Goal: Task Accomplishment & Management: Complete application form

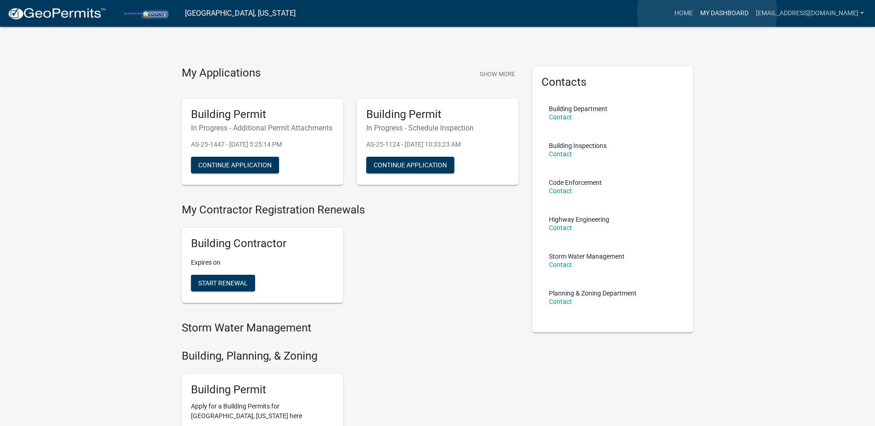
click at [707, 12] on link "My Dashboard" at bounding box center [724, 14] width 56 height 18
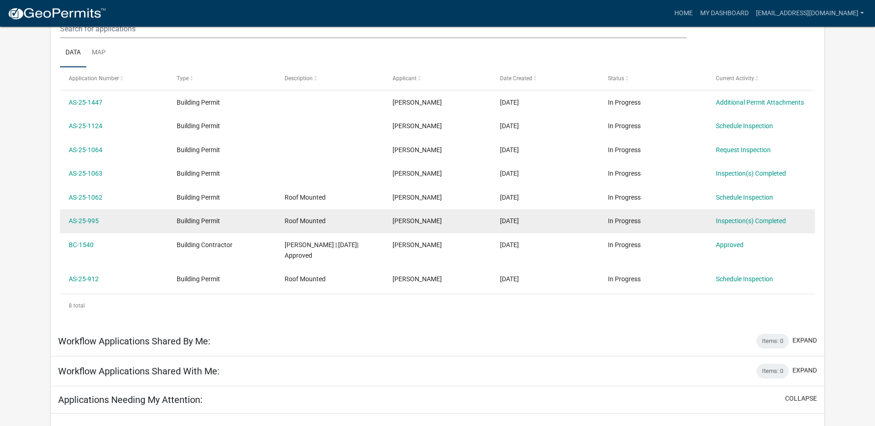
scroll to position [122, 0]
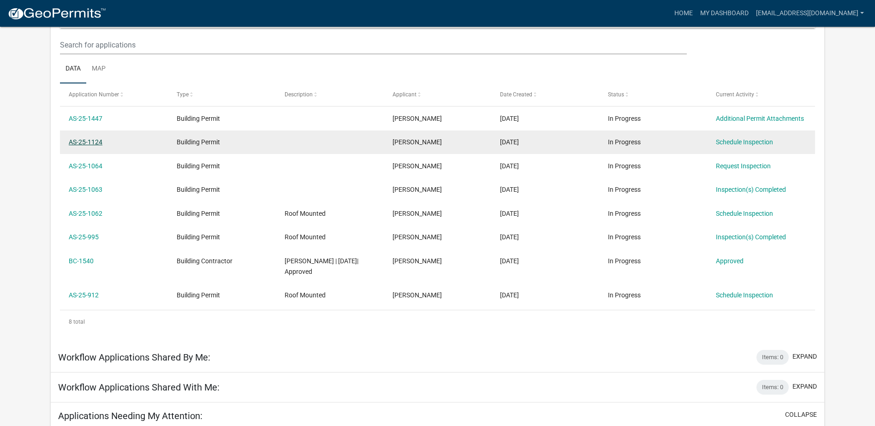
click at [81, 140] on link "AS-25-1124" at bounding box center [86, 141] width 34 height 7
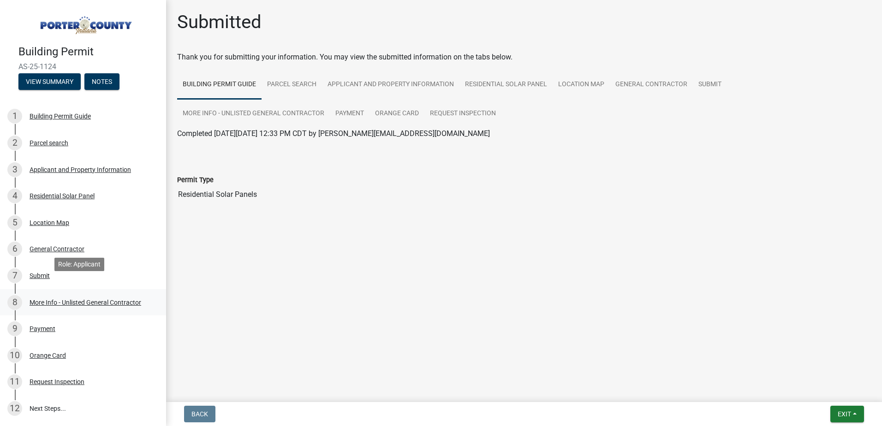
scroll to position [92, 0]
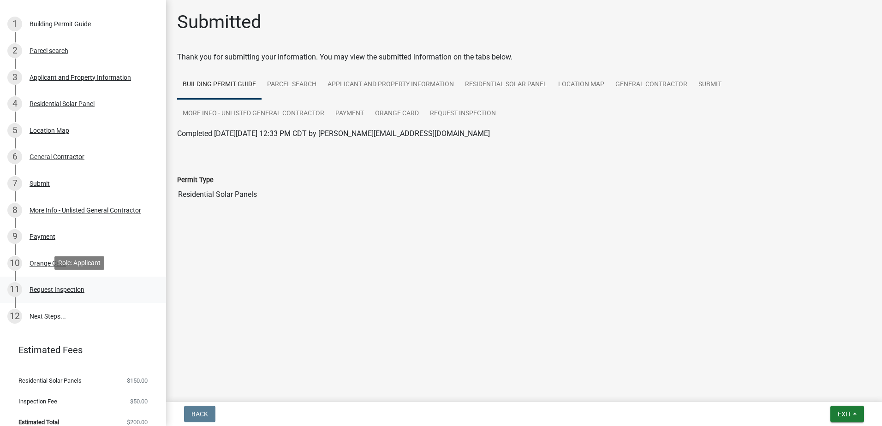
click at [56, 286] on div "Request Inspection" at bounding box center [57, 289] width 55 height 6
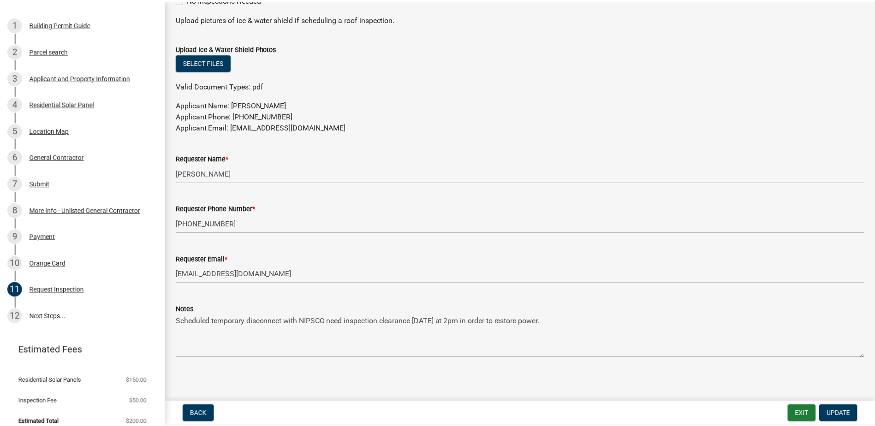
scroll to position [470, 0]
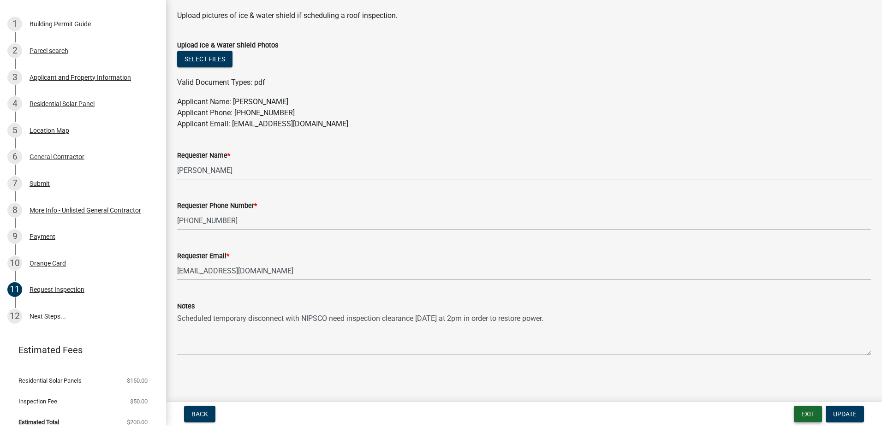
click at [816, 415] on button "Exit" at bounding box center [808, 414] width 28 height 17
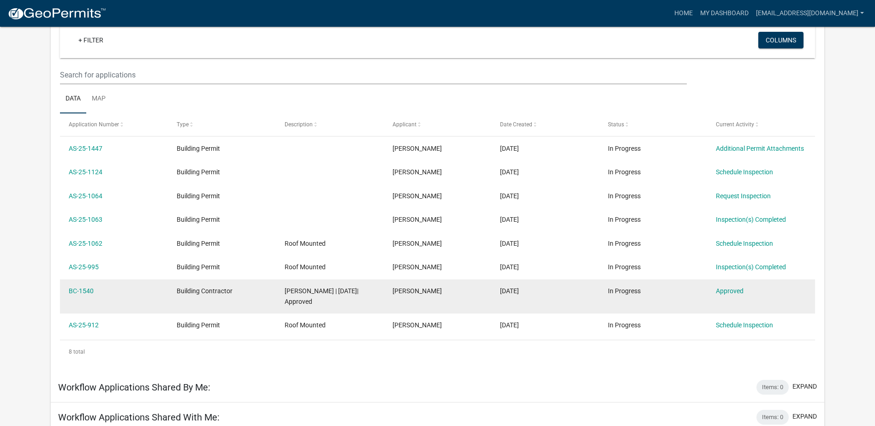
scroll to position [76, 0]
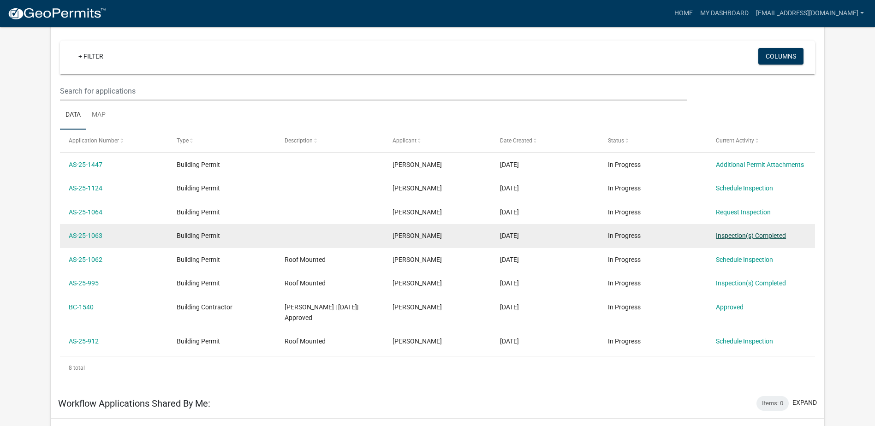
click at [766, 234] on link "Inspection(s) Completed" at bounding box center [751, 235] width 70 height 7
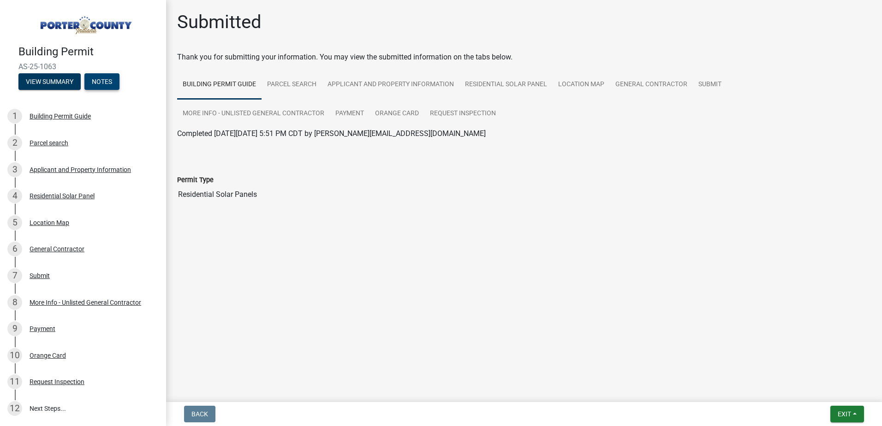
click at [97, 77] on button "Notes" at bounding box center [101, 81] width 35 height 17
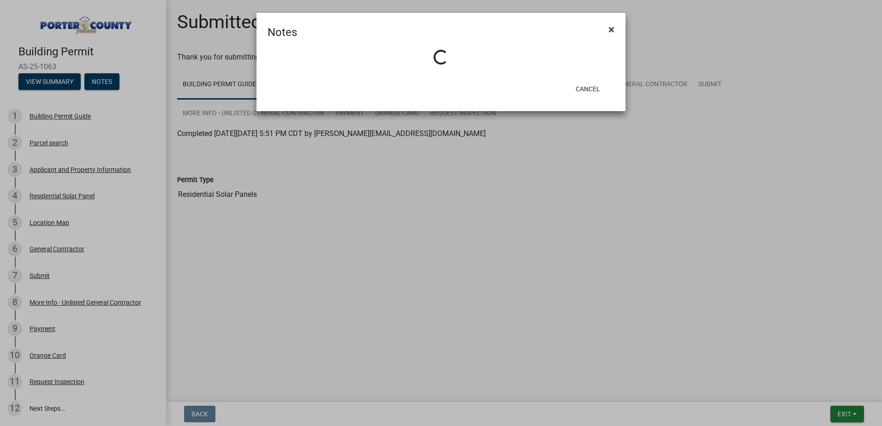
click at [611, 30] on span "×" at bounding box center [611, 29] width 6 height 13
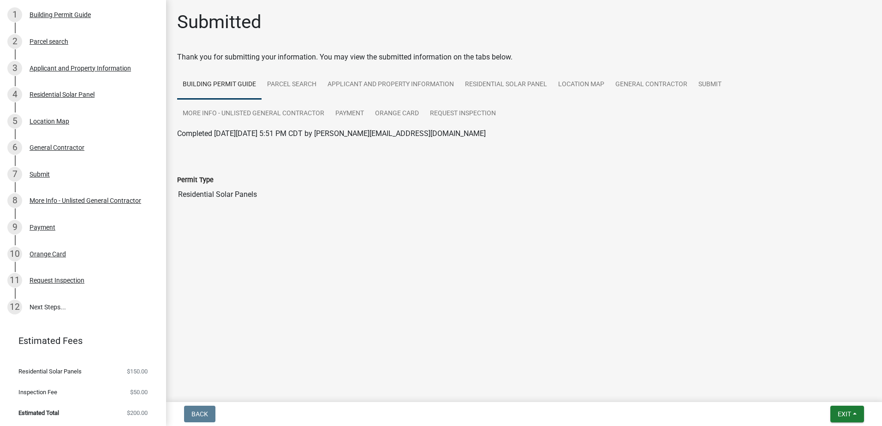
scroll to position [91, 0]
click at [51, 309] on link "12 Next Steps..." at bounding box center [83, 306] width 166 height 27
click at [51, 308] on link "12 Next Steps..." at bounding box center [83, 306] width 166 height 27
click at [19, 282] on div "11" at bounding box center [14, 279] width 15 height 15
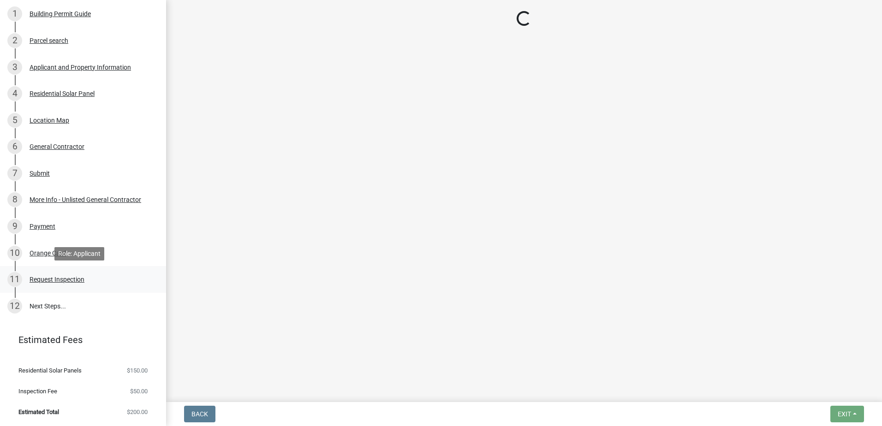
click at [39, 280] on div "Request Inspection" at bounding box center [57, 279] width 55 height 6
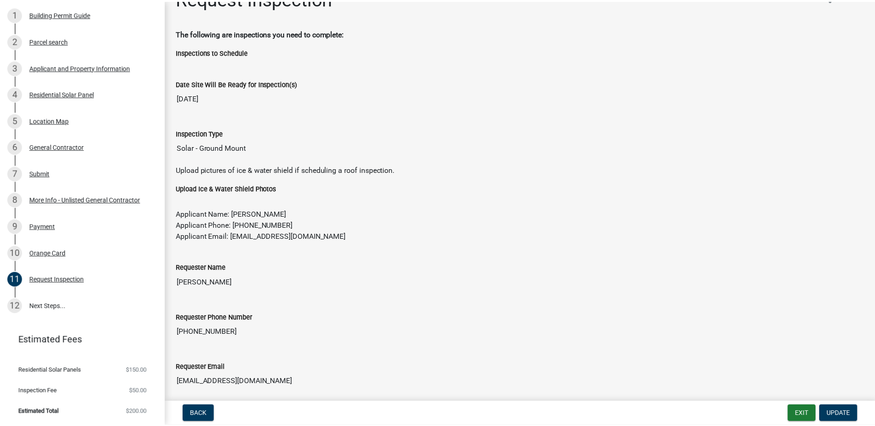
scroll to position [0, 0]
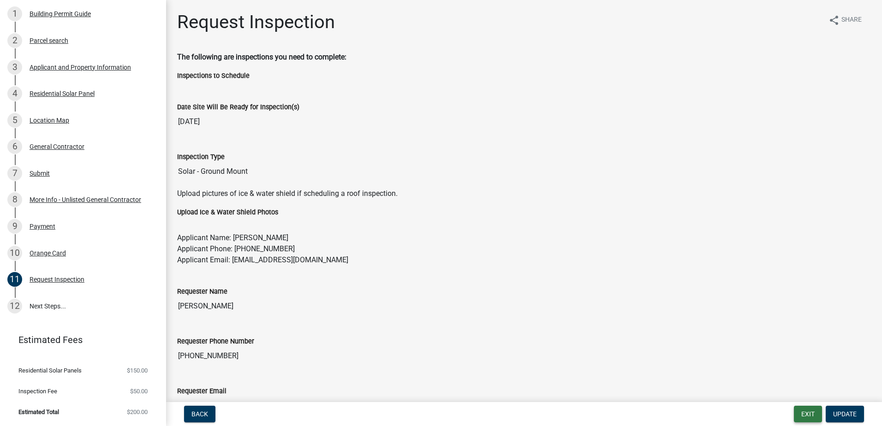
click at [799, 413] on button "Exit" at bounding box center [808, 414] width 28 height 17
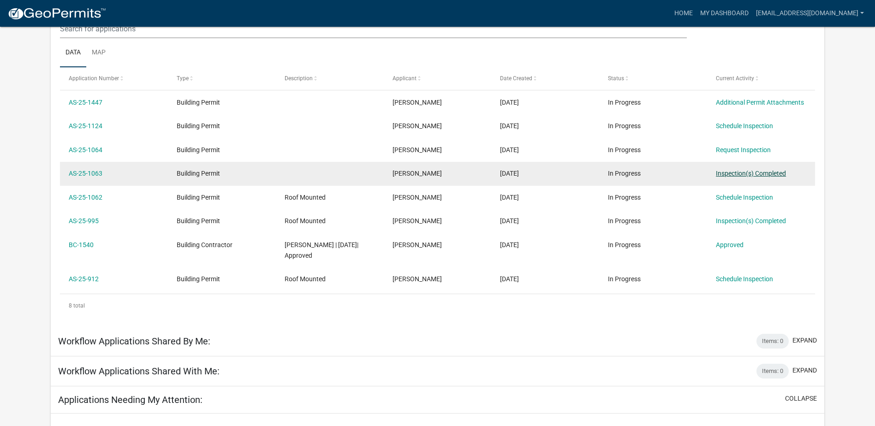
scroll to position [122, 0]
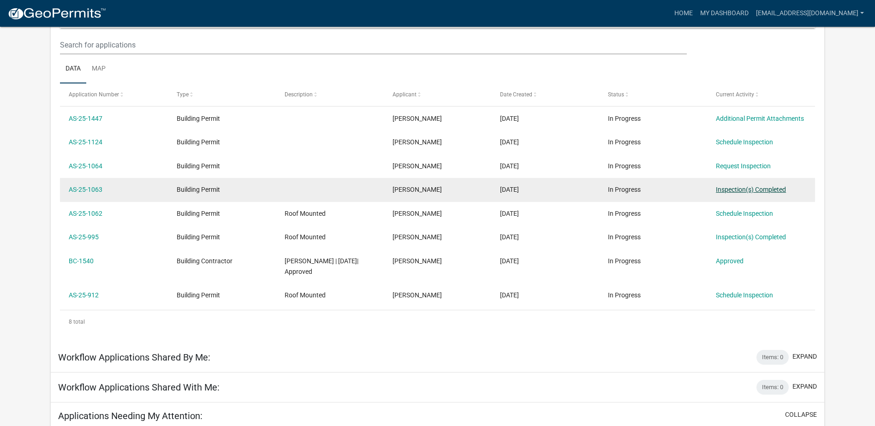
click at [779, 189] on link "Inspection(s) Completed" at bounding box center [751, 189] width 70 height 7
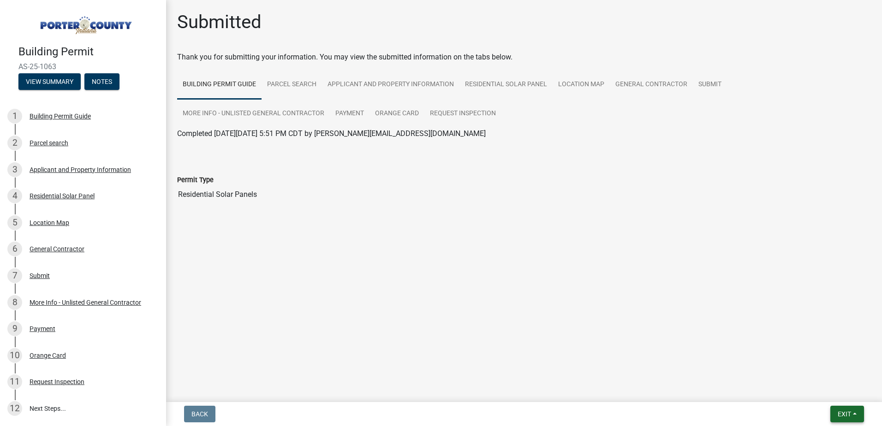
click at [838, 411] on span "Exit" at bounding box center [844, 414] width 13 height 7
click at [821, 389] on button "Save & Exit" at bounding box center [827, 390] width 74 height 22
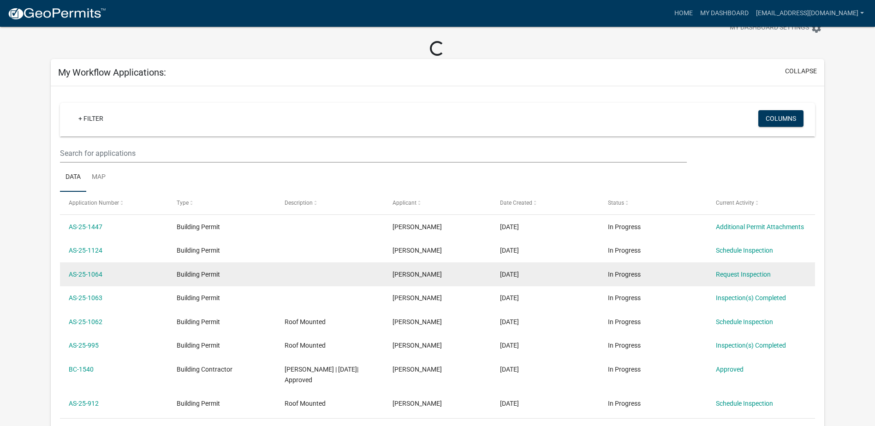
scroll to position [46, 0]
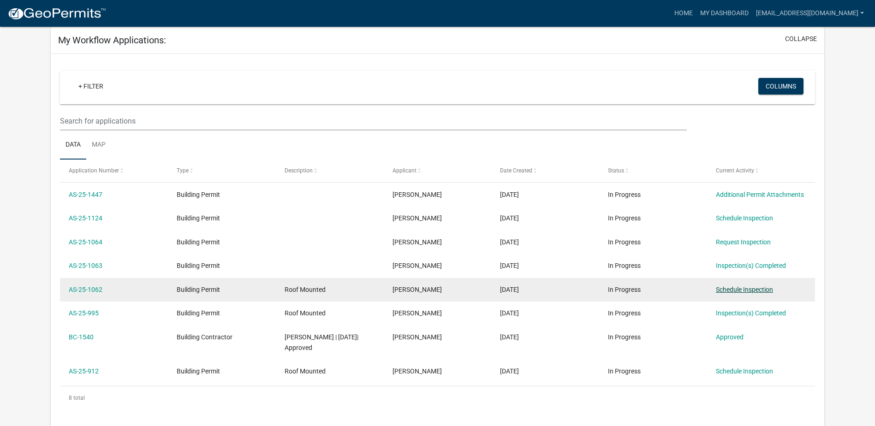
click at [720, 307] on datatable-body-cell "Inspection(s) Completed" at bounding box center [761, 314] width 108 height 24
click at [727, 292] on link "Schedule Inspection" at bounding box center [744, 289] width 57 height 7
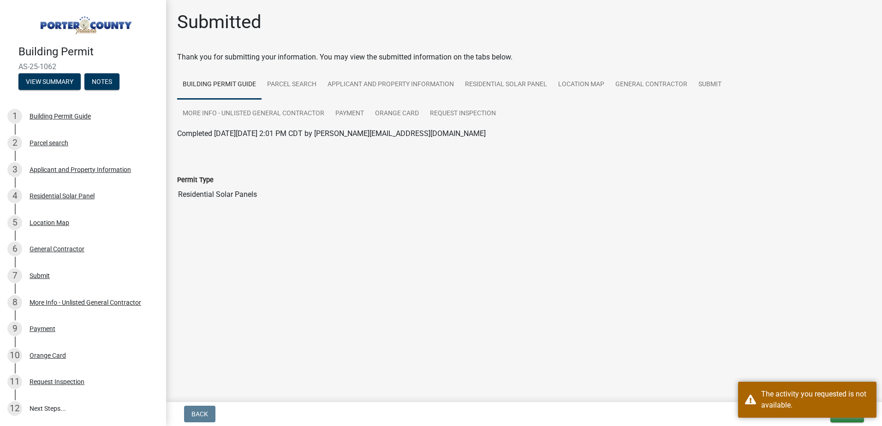
click at [727, 288] on main "Submitted Thank you for submitting your information. You may view the submitted…" at bounding box center [524, 199] width 716 height 399
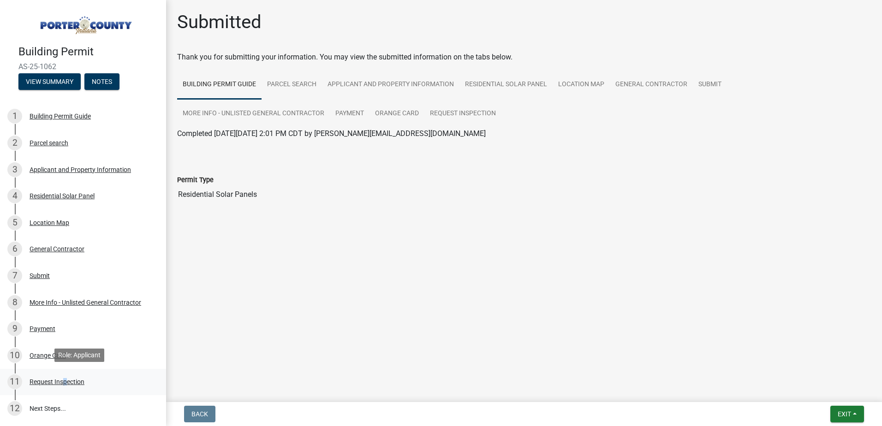
click at [62, 379] on div "Request Inspection" at bounding box center [57, 382] width 55 height 6
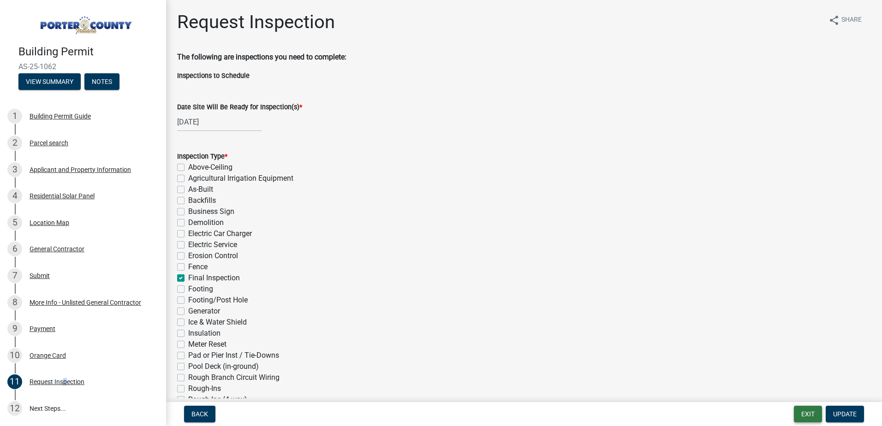
click at [809, 411] on button "Exit" at bounding box center [808, 414] width 28 height 17
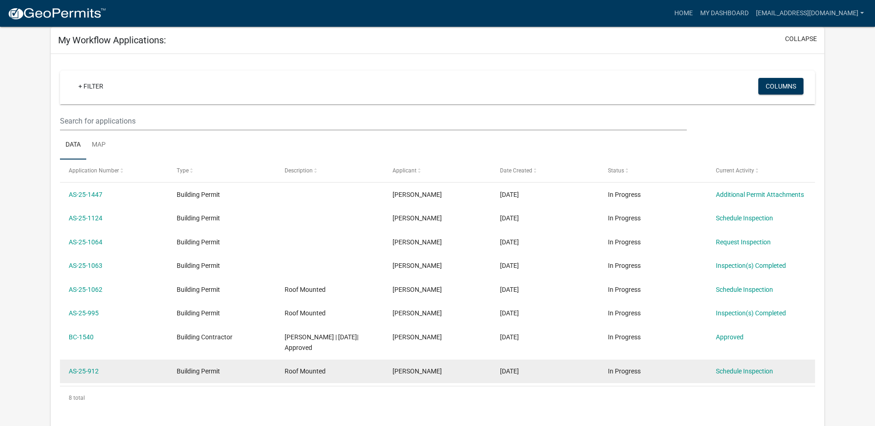
scroll to position [30, 0]
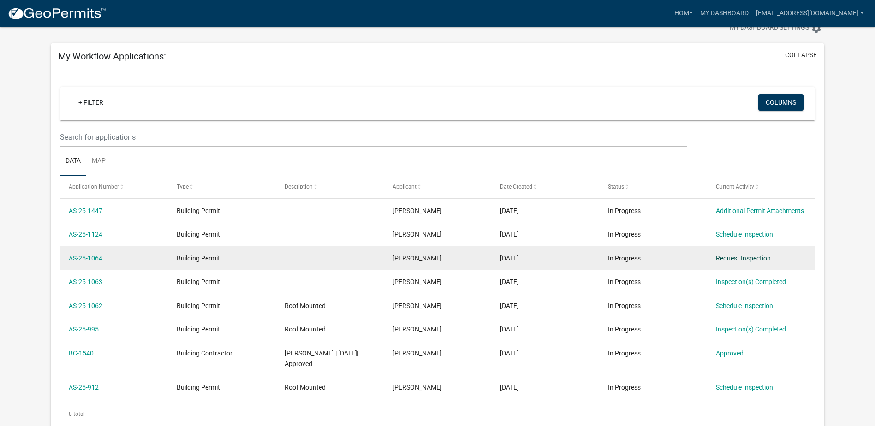
click at [757, 256] on link "Request Inspection" at bounding box center [743, 258] width 55 height 7
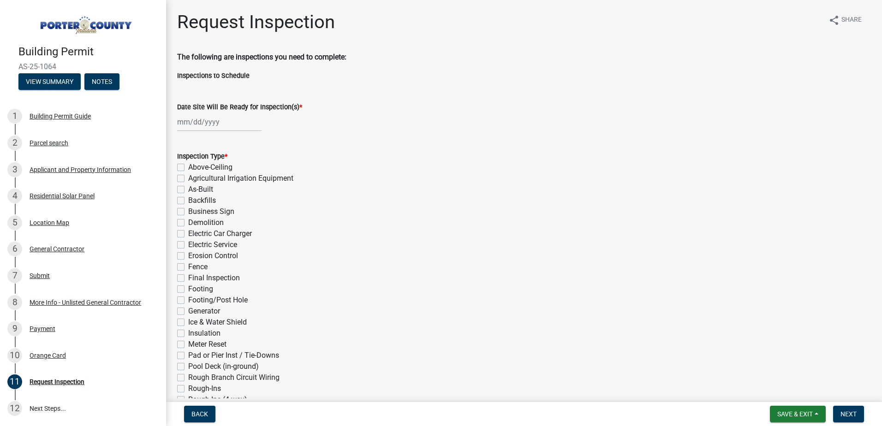
click at [213, 125] on div at bounding box center [219, 122] width 84 height 19
select select "8"
select select "2025"
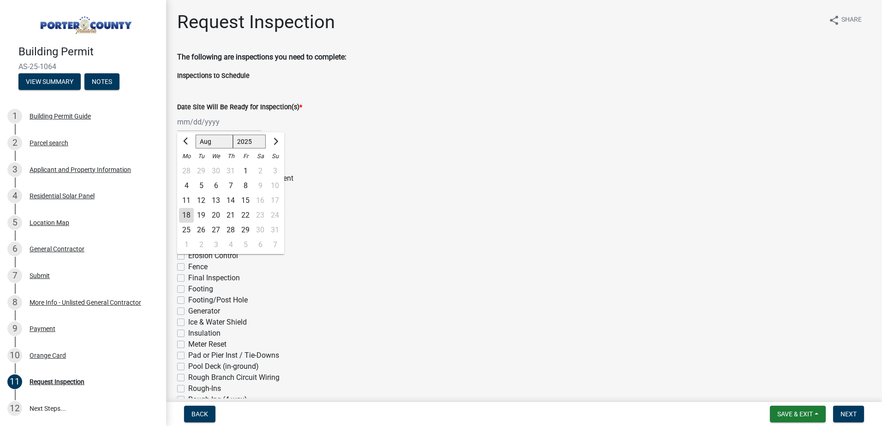
click at [244, 215] on div "22" at bounding box center [245, 215] width 15 height 15
type input "[DATE]"
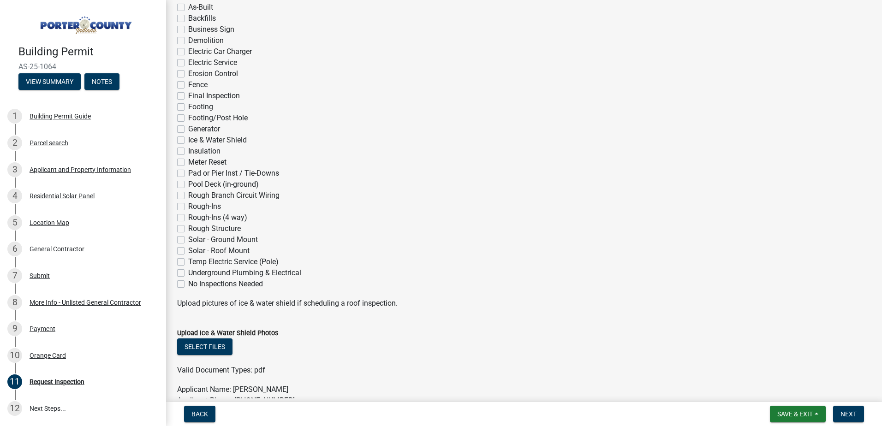
scroll to position [184, 0]
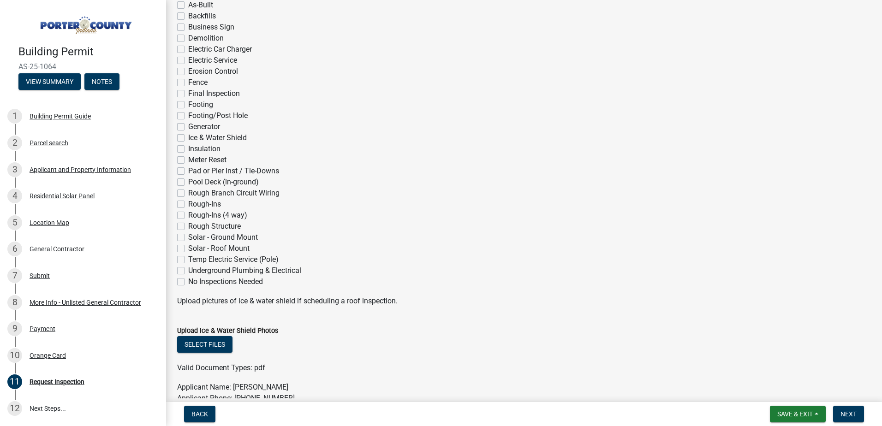
click at [188, 250] on label "Solar - Roof Mount" at bounding box center [218, 248] width 61 height 11
click at [188, 249] on input "Solar - Roof Mount" at bounding box center [191, 246] width 6 height 6
checkbox input "true"
checkbox input "false"
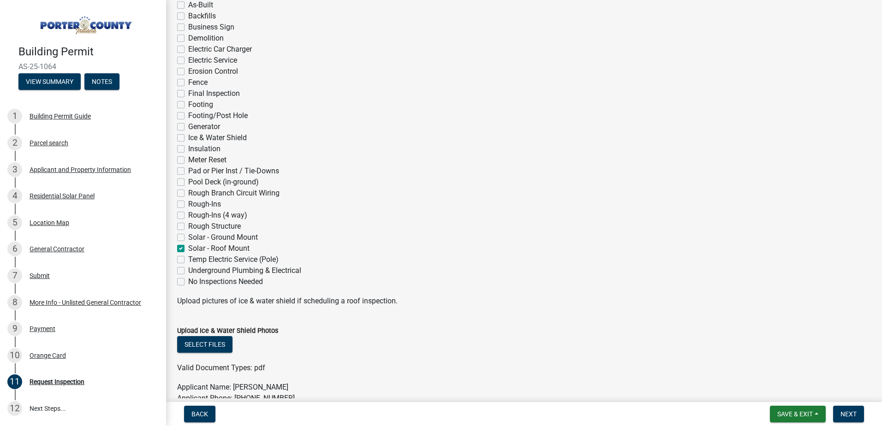
checkbox input "false"
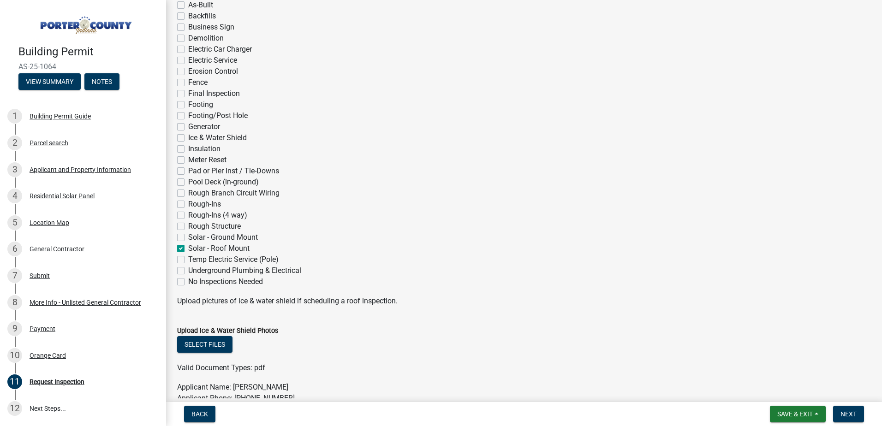
checkbox input "false"
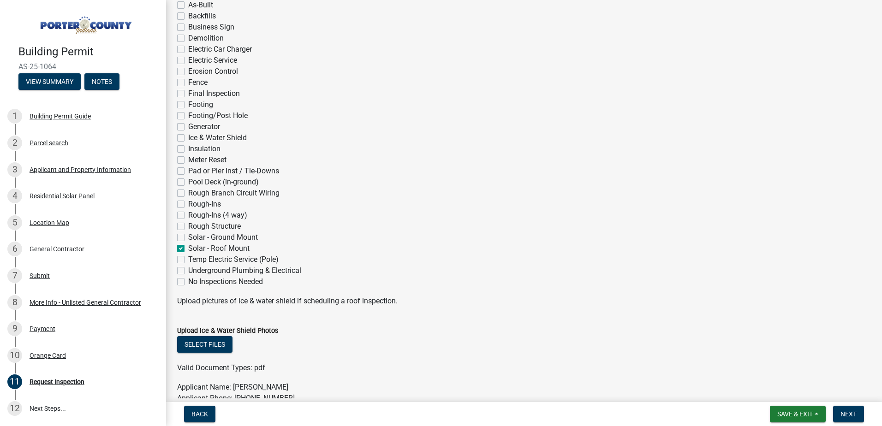
checkbox input "false"
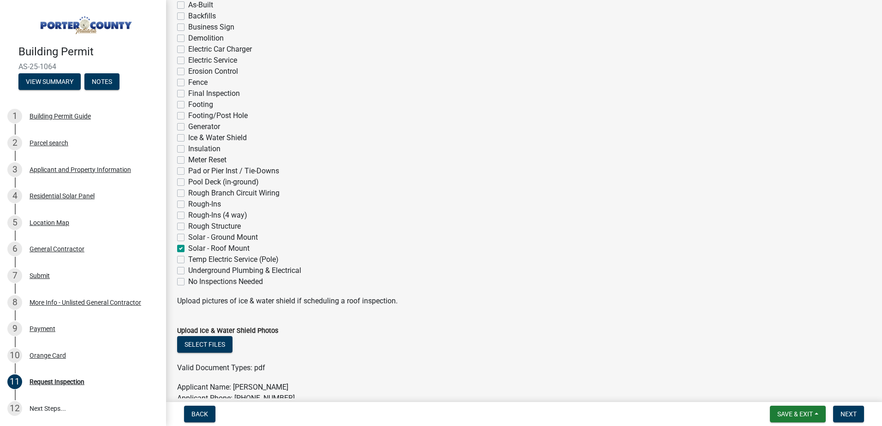
checkbox input "false"
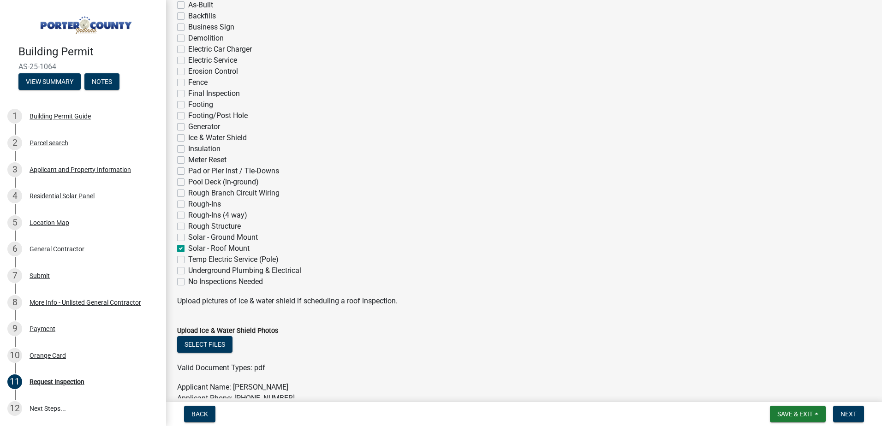
checkbox input "false"
checkbox input "true"
checkbox input "false"
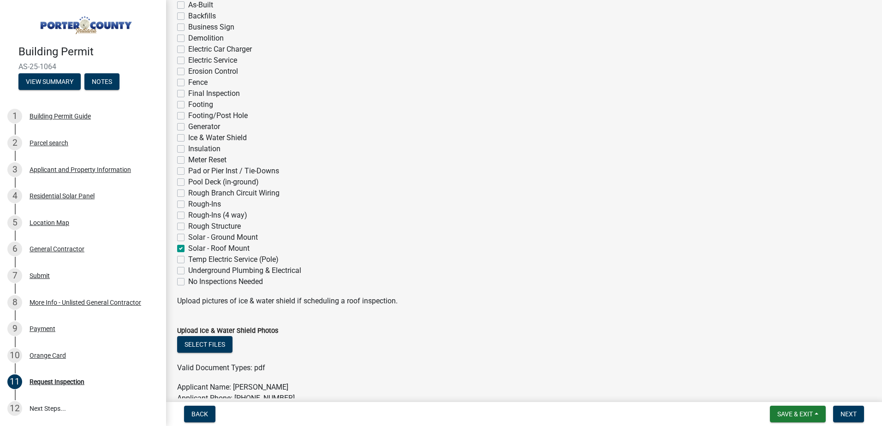
checkbox input "false"
click at [188, 95] on label "Final Inspection" at bounding box center [214, 93] width 52 height 11
click at [188, 94] on input "Final Inspection" at bounding box center [191, 91] width 6 height 6
checkbox input "true"
checkbox input "false"
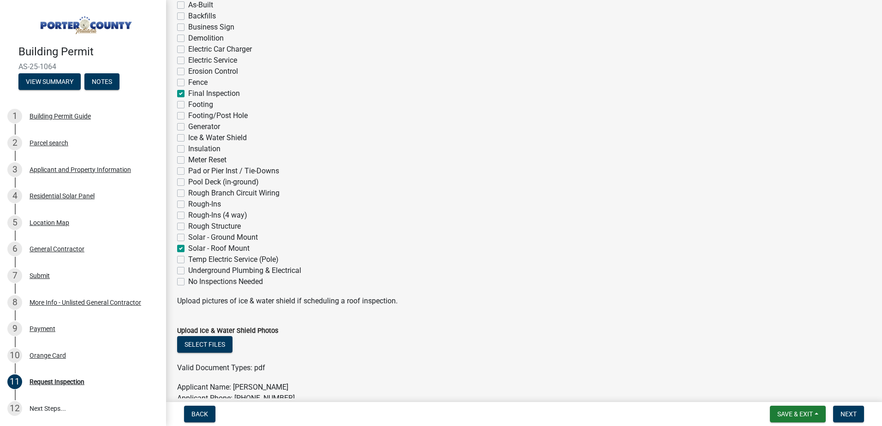
checkbox input "false"
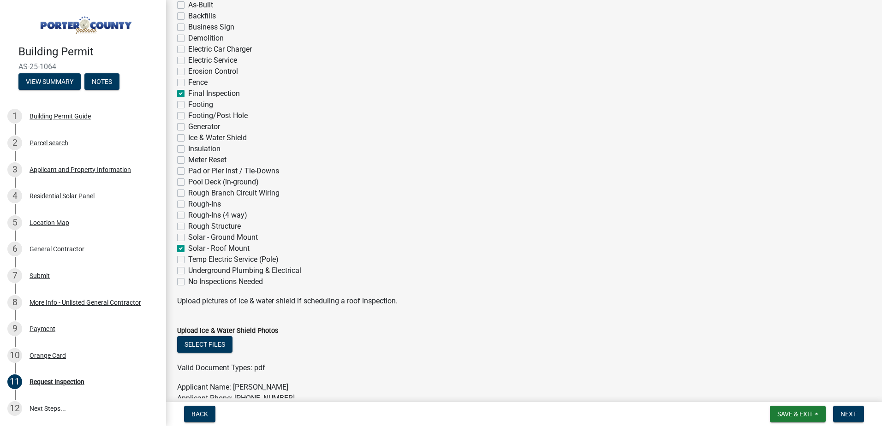
checkbox input "false"
checkbox input "true"
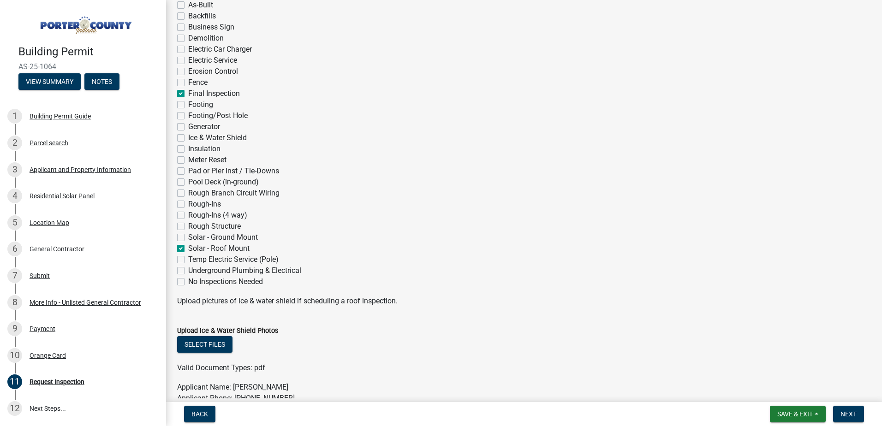
checkbox input "false"
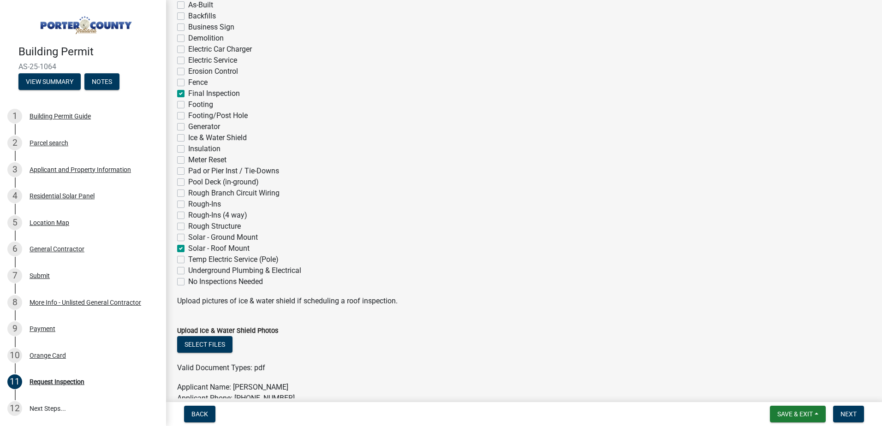
checkbox input "false"
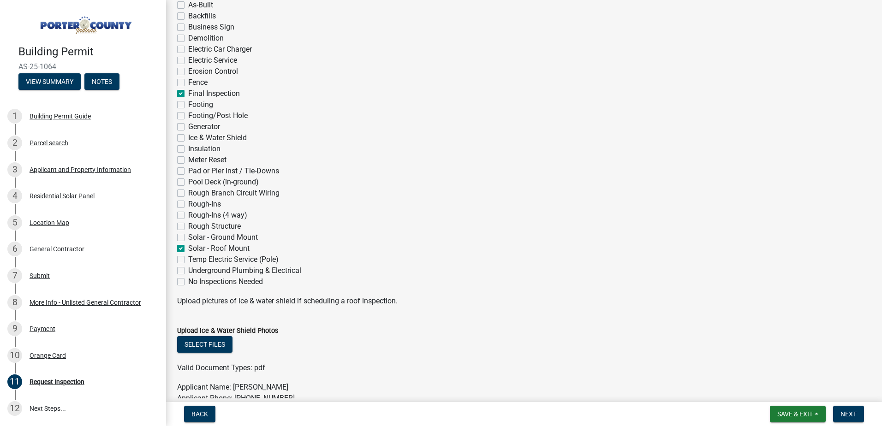
checkbox input "false"
checkbox input "true"
checkbox input "false"
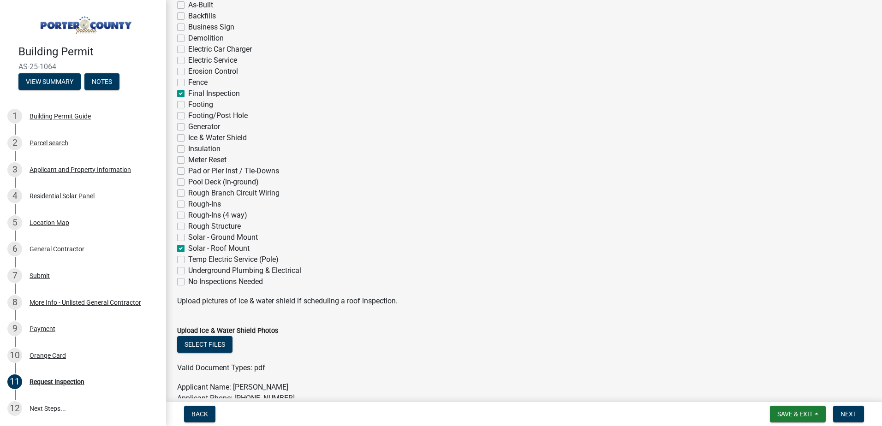
checkbox input "false"
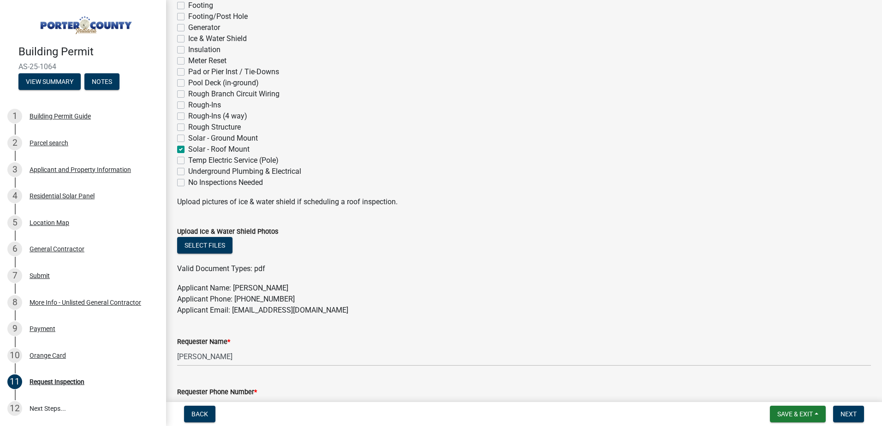
scroll to position [461, 0]
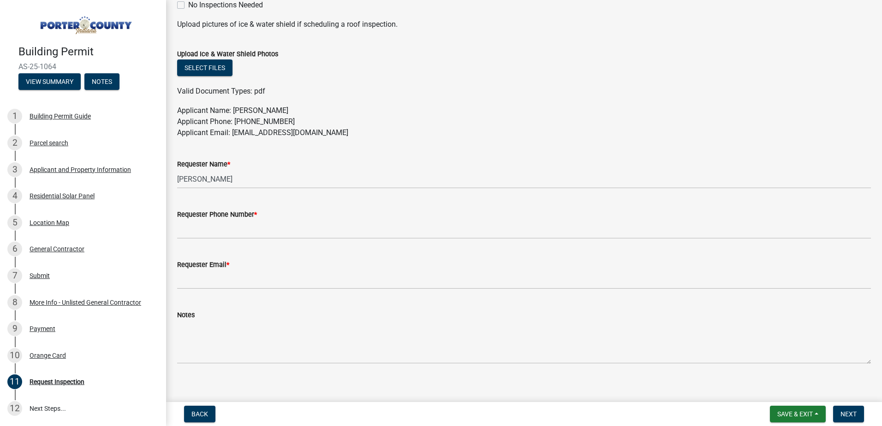
click at [224, 220] on div "Requester Phone Number *" at bounding box center [524, 214] width 694 height 11
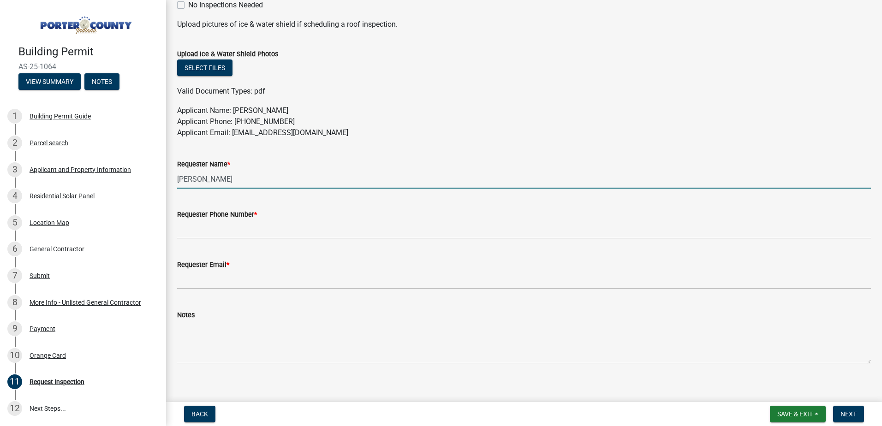
click at [213, 178] on input "[PERSON_NAME]" at bounding box center [524, 179] width 694 height 19
drag, startPoint x: 247, startPoint y: 182, endPoint x: 164, endPoint y: 176, distance: 83.2
click at [163, 180] on div "Building Permit AS-25-1064 View Summary Notes 1 Building Permit Guide 2 Parcel …" at bounding box center [441, 213] width 882 height 426
type input "Adda"
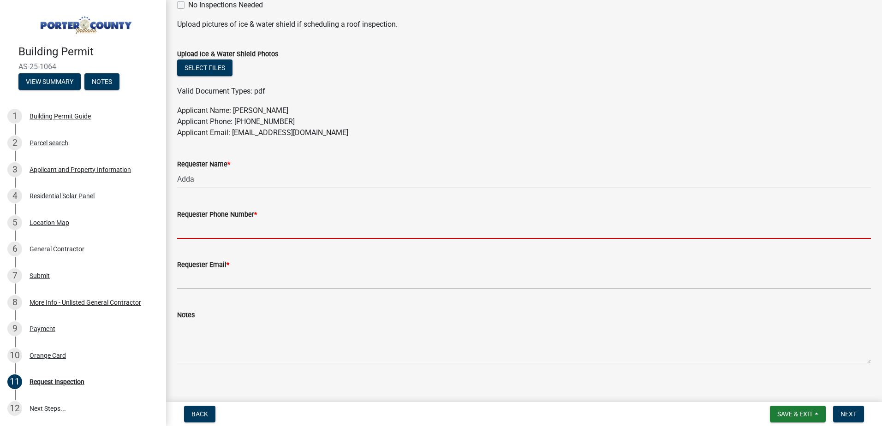
click at [181, 230] on input "Requester Phone Number *" at bounding box center [524, 229] width 694 height 19
type input "[PHONE_NUMBER]"
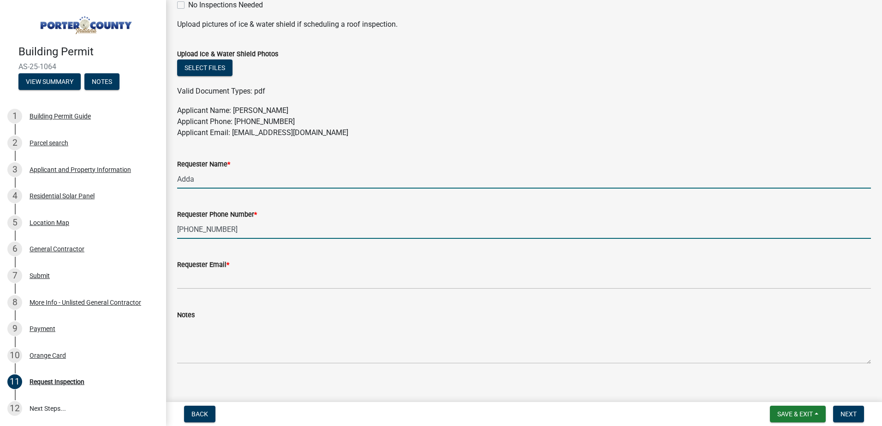
click at [229, 182] on input "Adda" at bounding box center [524, 179] width 694 height 19
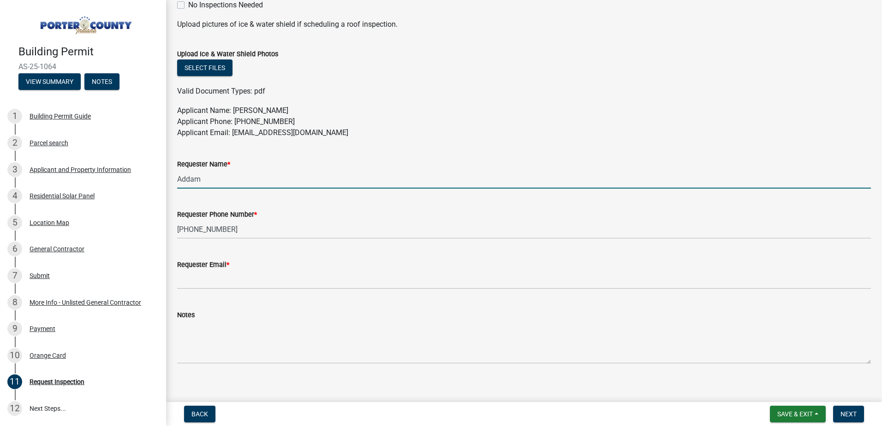
type input "[PERSON_NAME]"
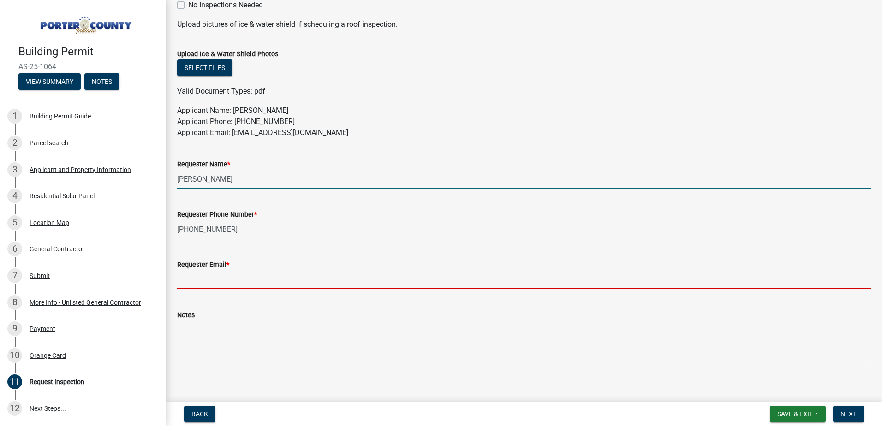
type input "[EMAIL_ADDRESS][DOMAIN_NAME]"
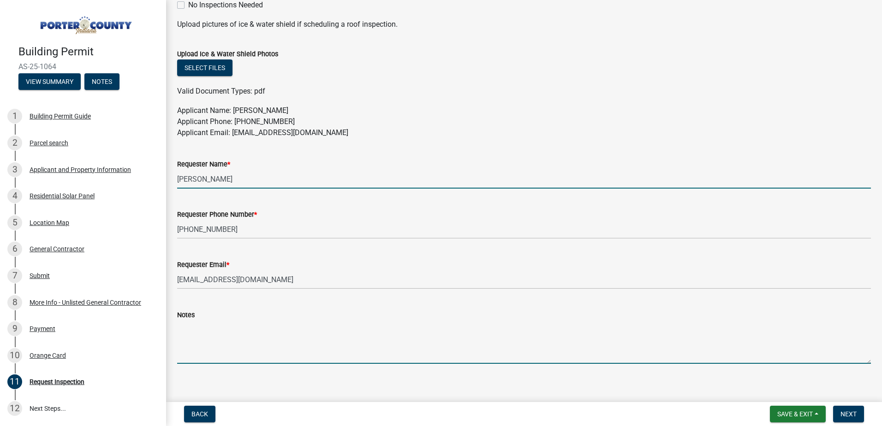
click at [228, 340] on textarea "Notes" at bounding box center [524, 342] width 694 height 43
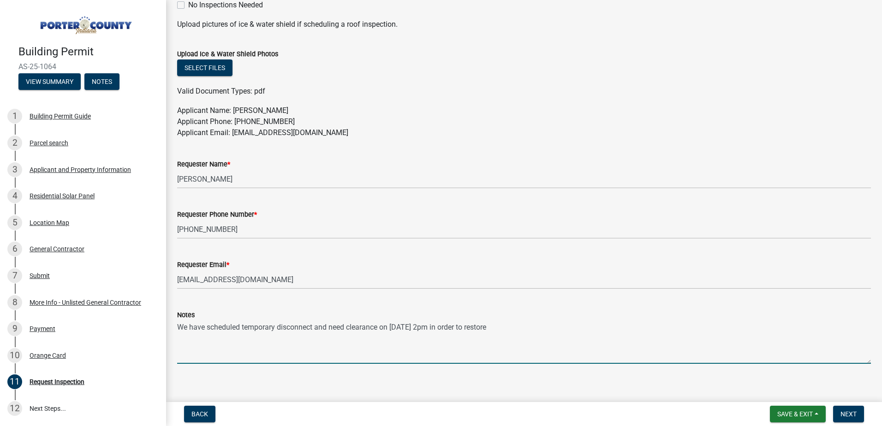
drag, startPoint x: 462, startPoint y: 326, endPoint x: 450, endPoint y: 327, distance: 11.5
click at [450, 327] on textarea "We have scheduled temporary disconnect and need clearance on [DATE] 2pm in orde…" at bounding box center [524, 342] width 694 height 43
click at [534, 323] on textarea "We have scheduled temporary disconnect and need clearance on [DATE] 2pm in orde…" at bounding box center [524, 342] width 694 height 43
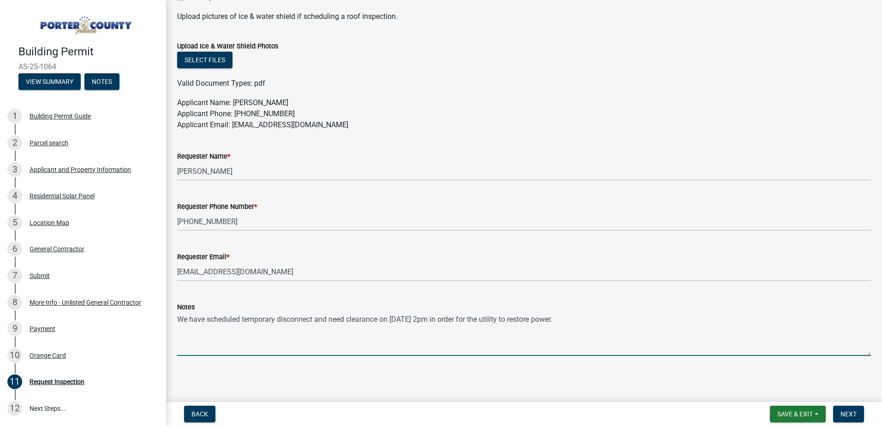
scroll to position [470, 0]
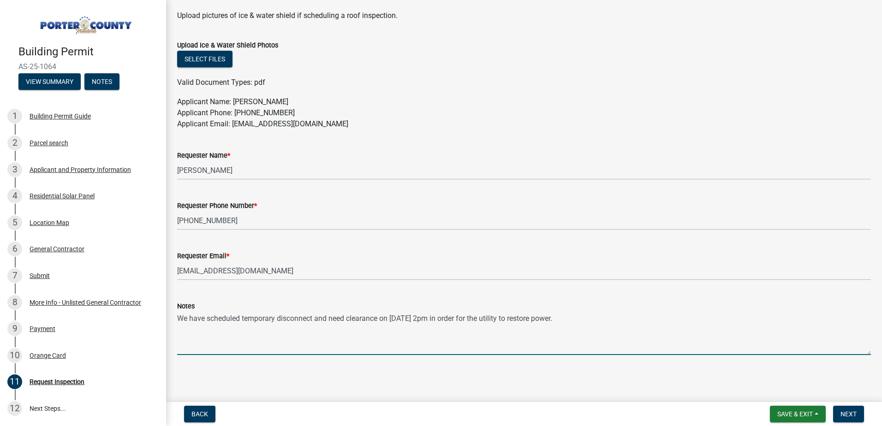
click at [189, 319] on textarea "We have scheduled temporary disconnect and need clearance on [DATE] 2pm in orde…" at bounding box center [524, 333] width 694 height 43
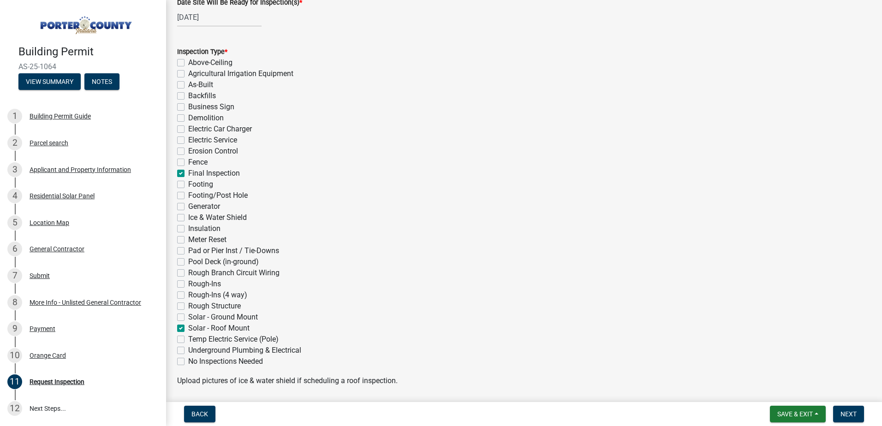
scroll to position [193, 0]
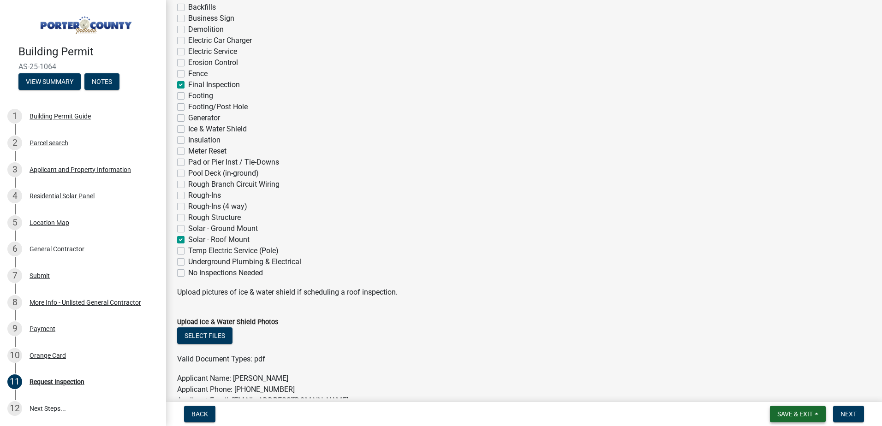
type textarea "We are installing solar and have scheduled temporary disconnect and need cleara…"
click at [804, 412] on span "Save & Exit" at bounding box center [795, 414] width 36 height 7
click at [797, 386] on button "Save & Exit" at bounding box center [789, 390] width 74 height 22
